Goal: Transaction & Acquisition: Purchase product/service

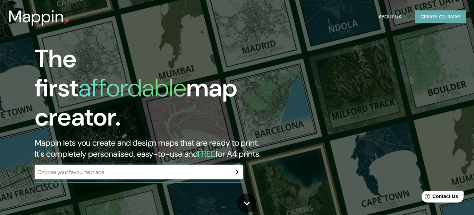
click at [436, 16] on button "Create your map" at bounding box center [440, 16] width 51 height 13
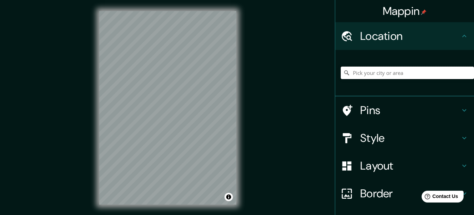
click at [380, 69] on input "Pick your city or area" at bounding box center [407, 73] width 133 height 13
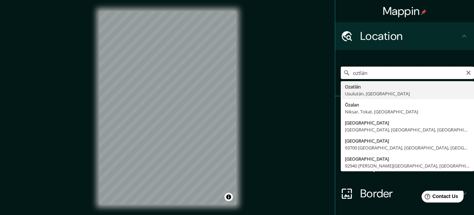
click at [354, 76] on input "oztlán" at bounding box center [407, 73] width 133 height 13
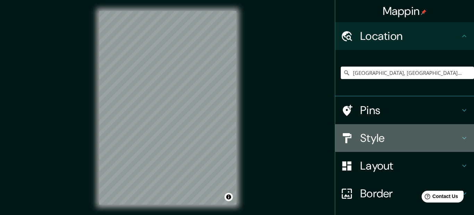
click at [386, 130] on div "Style" at bounding box center [405, 138] width 139 height 28
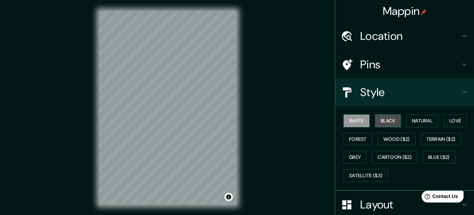
click at [393, 119] on button "Black" at bounding box center [388, 121] width 26 height 13
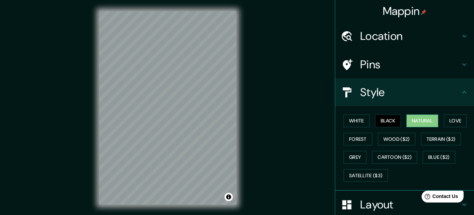
click at [428, 120] on button "Natural" at bounding box center [423, 121] width 32 height 13
click at [451, 118] on button "Love" at bounding box center [455, 121] width 23 height 13
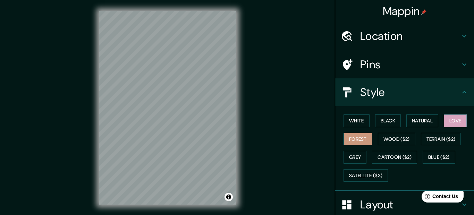
click at [350, 142] on button "Forest" at bounding box center [358, 139] width 29 height 13
click at [357, 161] on button "Grey" at bounding box center [355, 157] width 23 height 13
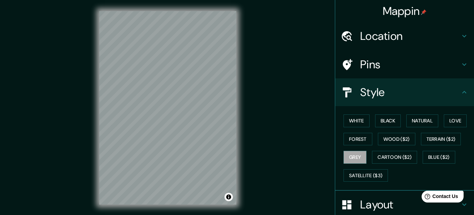
click at [90, 31] on div "© Mapbox © OpenStreetMap Improve this map" at bounding box center [167, 108] width 159 height 216
click at [409, 35] on h4 "Location" at bounding box center [411, 36] width 100 height 14
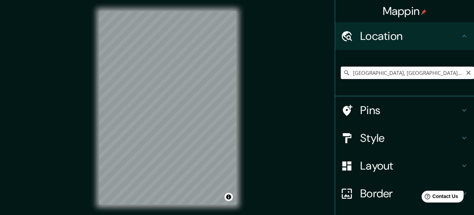
click at [427, 74] on input "[GEOGRAPHIC_DATA], [GEOGRAPHIC_DATA], [GEOGRAPHIC_DATA]" at bounding box center [407, 73] width 133 height 13
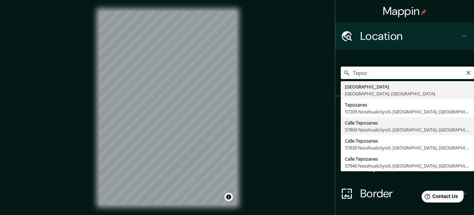
type input "Calle Tepozanes, [GEOGRAPHIC_DATA], [GEOGRAPHIC_DATA], [GEOGRAPHIC_DATA]"
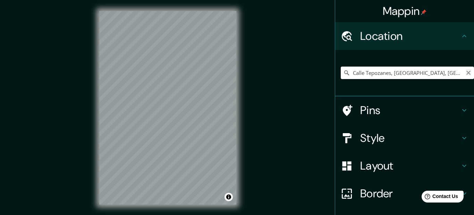
click at [469, 73] on icon "Clear" at bounding box center [469, 73] width 4 height 4
click at [439, 74] on input "Pick your city or area" at bounding box center [407, 73] width 133 height 13
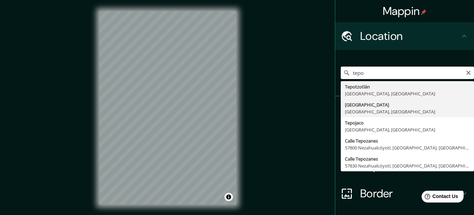
type input "[GEOGRAPHIC_DATA], [GEOGRAPHIC_DATA], [GEOGRAPHIC_DATA]"
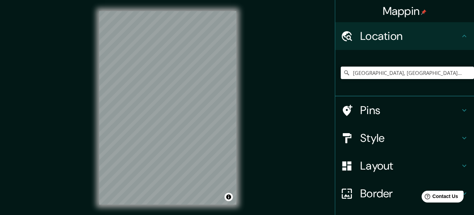
click at [94, 74] on div "© Mapbox © OpenStreetMap Improve this map" at bounding box center [167, 108] width 159 height 216
click at [97, 63] on div "© Mapbox © OpenStreetMap Improve this map" at bounding box center [167, 108] width 159 height 216
drag, startPoint x: 184, startPoint y: 126, endPoint x: 190, endPoint y: 131, distance: 7.2
click at [190, 131] on div at bounding box center [190, 132] width 6 height 6
click at [190, 131] on div at bounding box center [190, 133] width 6 height 6
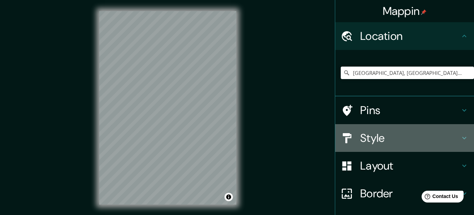
click at [381, 137] on h4 "Style" at bounding box center [411, 138] width 100 height 14
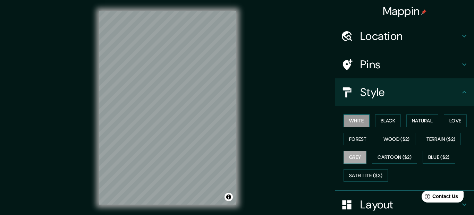
click at [359, 119] on button "White" at bounding box center [357, 121] width 26 height 13
click at [384, 126] on button "Black" at bounding box center [388, 121] width 26 height 13
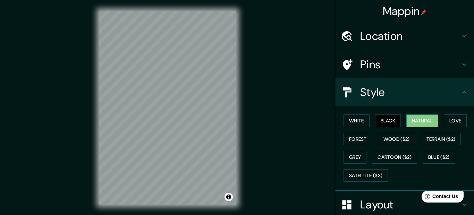
click at [413, 123] on button "Natural" at bounding box center [423, 121] width 32 height 13
click at [454, 122] on button "Love" at bounding box center [455, 121] width 23 height 13
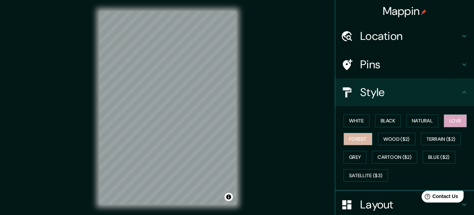
click at [368, 145] on button "Forest" at bounding box center [358, 139] width 29 height 13
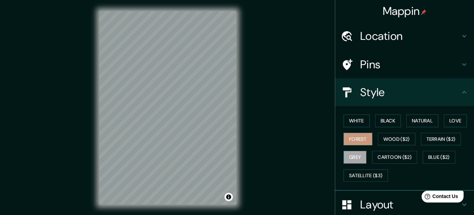
click at [346, 157] on button "Grey" at bounding box center [355, 157] width 23 height 13
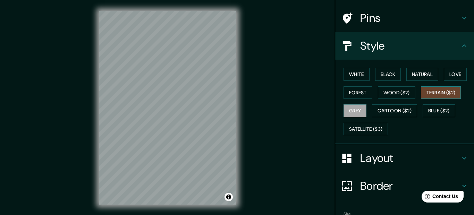
scroll to position [89, 0]
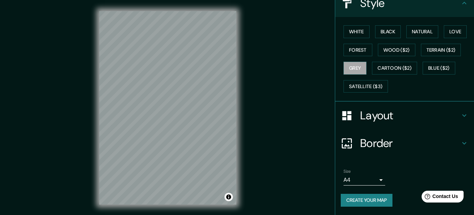
click at [377, 180] on body "Mappin Location [GEOGRAPHIC_DATA], [GEOGRAPHIC_DATA], [GEOGRAPHIC_DATA] Pins St…" at bounding box center [237, 107] width 474 height 215
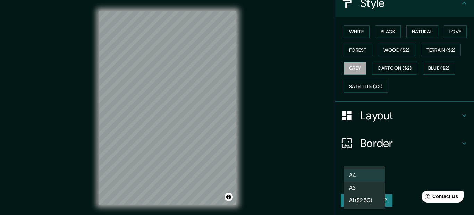
click at [370, 189] on li "A3" at bounding box center [365, 188] width 42 height 13
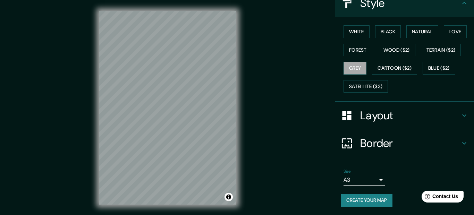
click at [373, 184] on body "Mappin Location [GEOGRAPHIC_DATA], [GEOGRAPHIC_DATA], [GEOGRAPHIC_DATA] Pins St…" at bounding box center [237, 107] width 474 height 215
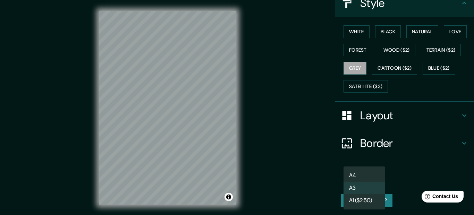
click at [359, 175] on li "A4" at bounding box center [365, 176] width 42 height 13
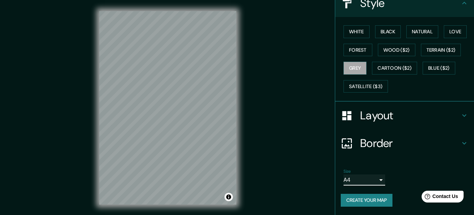
type input "single"
click at [364, 204] on button "Create your map" at bounding box center [367, 200] width 52 height 13
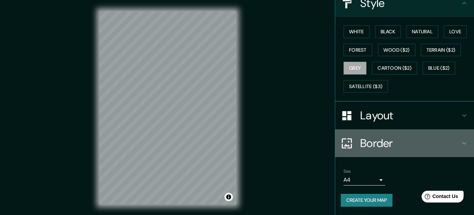
click at [423, 145] on h4 "Border" at bounding box center [411, 144] width 100 height 14
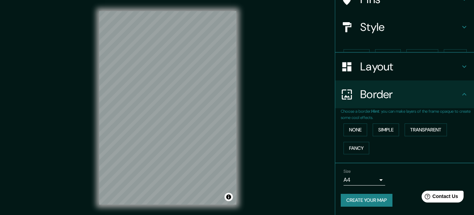
scroll to position [53, 0]
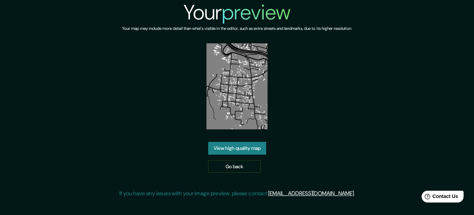
click at [256, 150] on link "View high quality map" at bounding box center [237, 148] width 58 height 13
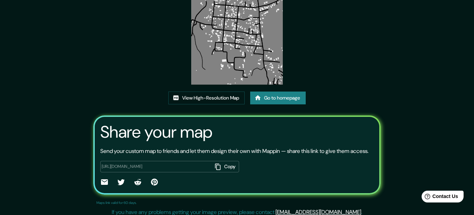
scroll to position [79, 0]
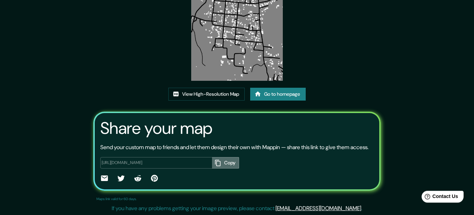
click at [218, 166] on icon "button" at bounding box center [218, 163] width 6 height 6
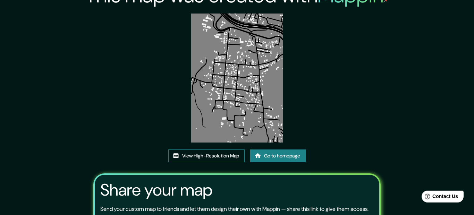
scroll to position [0, 0]
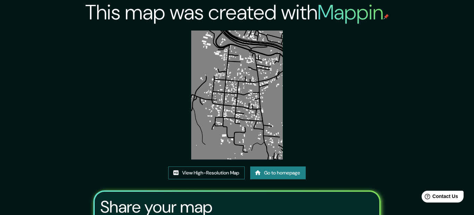
click at [200, 177] on link "View High-Resolution Map" at bounding box center [206, 173] width 76 height 13
click at [284, 177] on link "Go to homepage" at bounding box center [278, 173] width 56 height 13
